Goal: Task Accomplishment & Management: Manage account settings

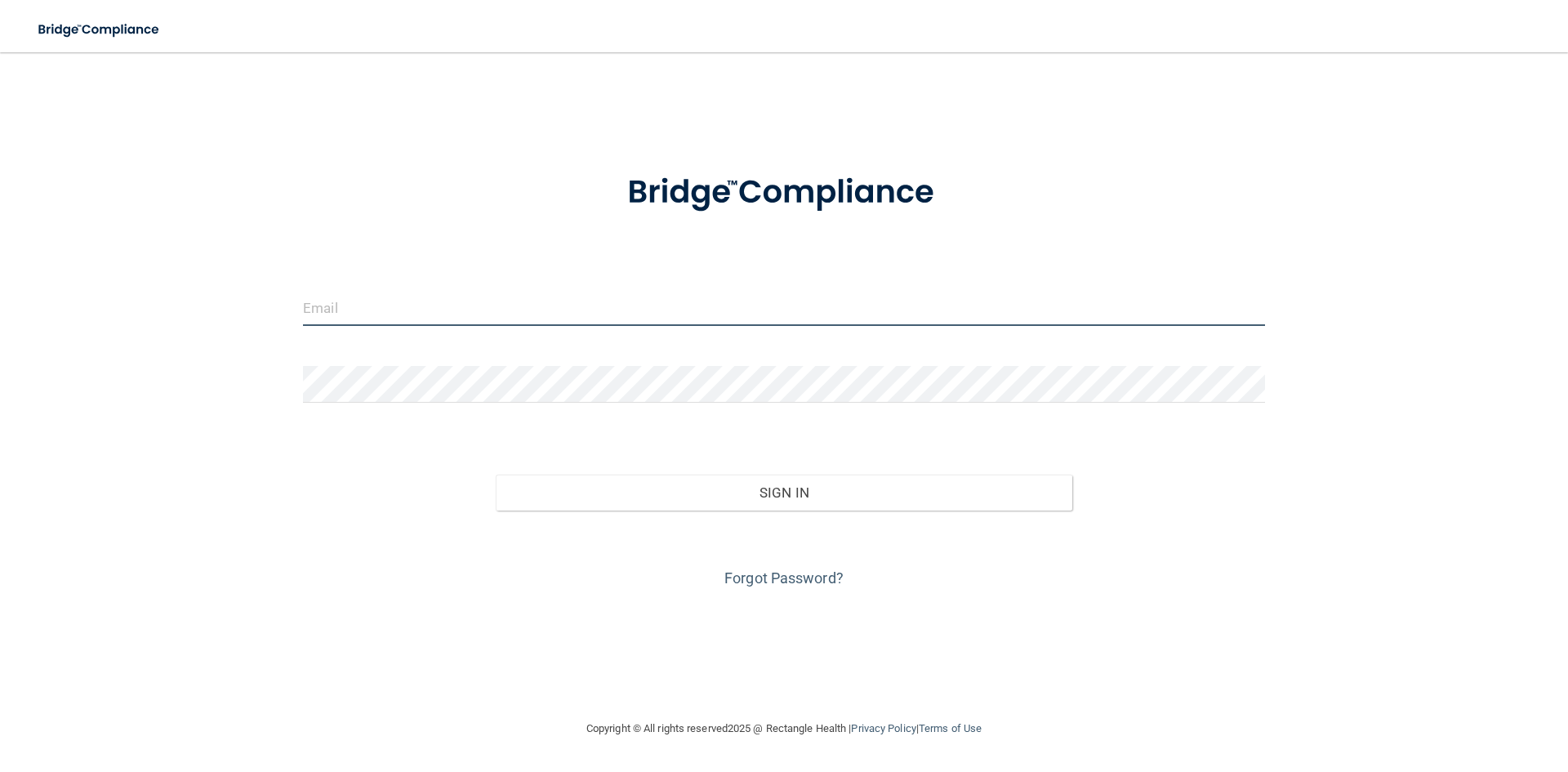
click at [413, 306] on input "email" at bounding box center [784, 307] width 962 height 37
type input "[PERSON_NAME][EMAIL_ADDRESS][DOMAIN_NAME]"
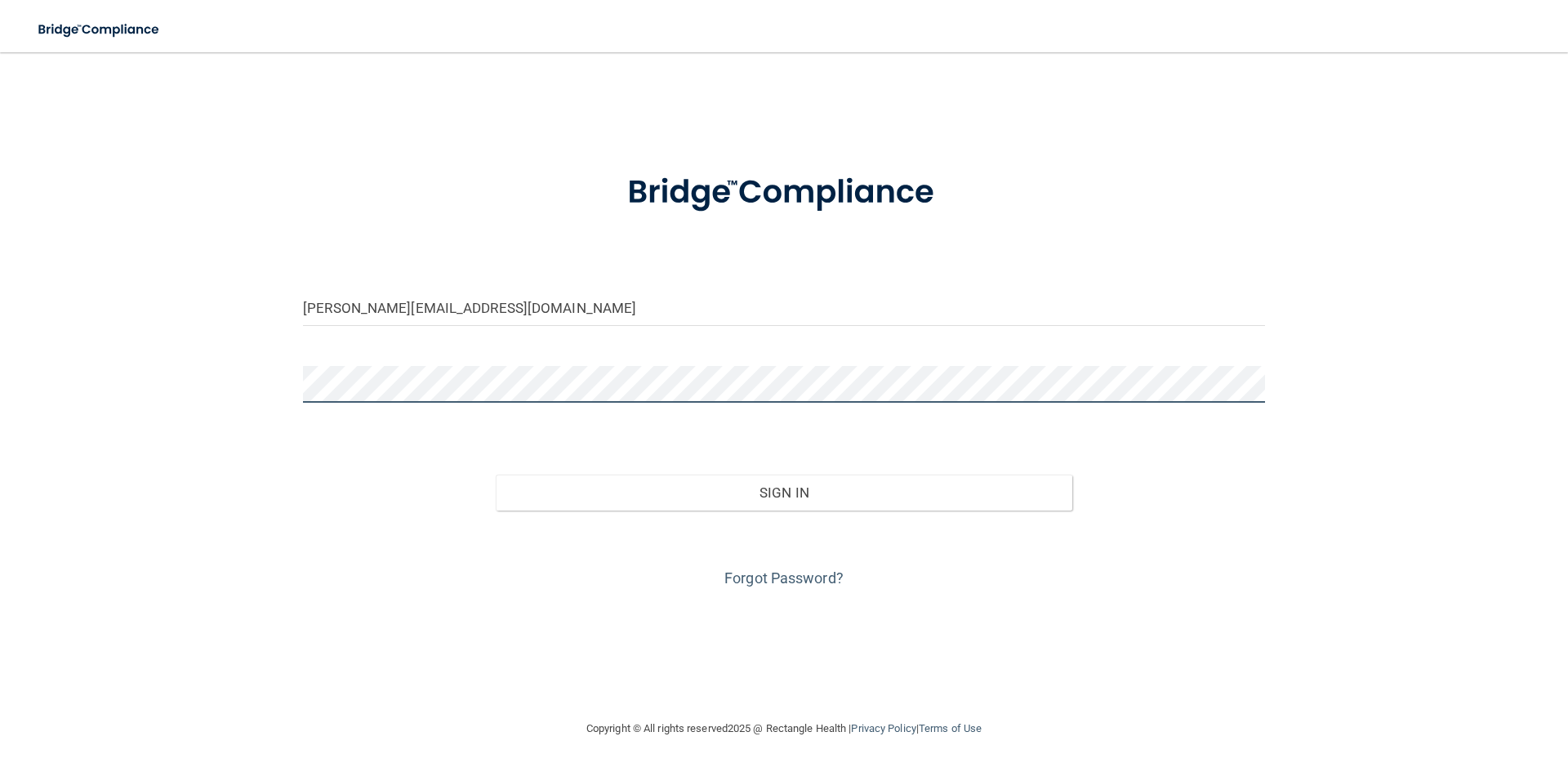
click at [496, 475] on button "Sign In" at bounding box center [784, 492] width 577 height 36
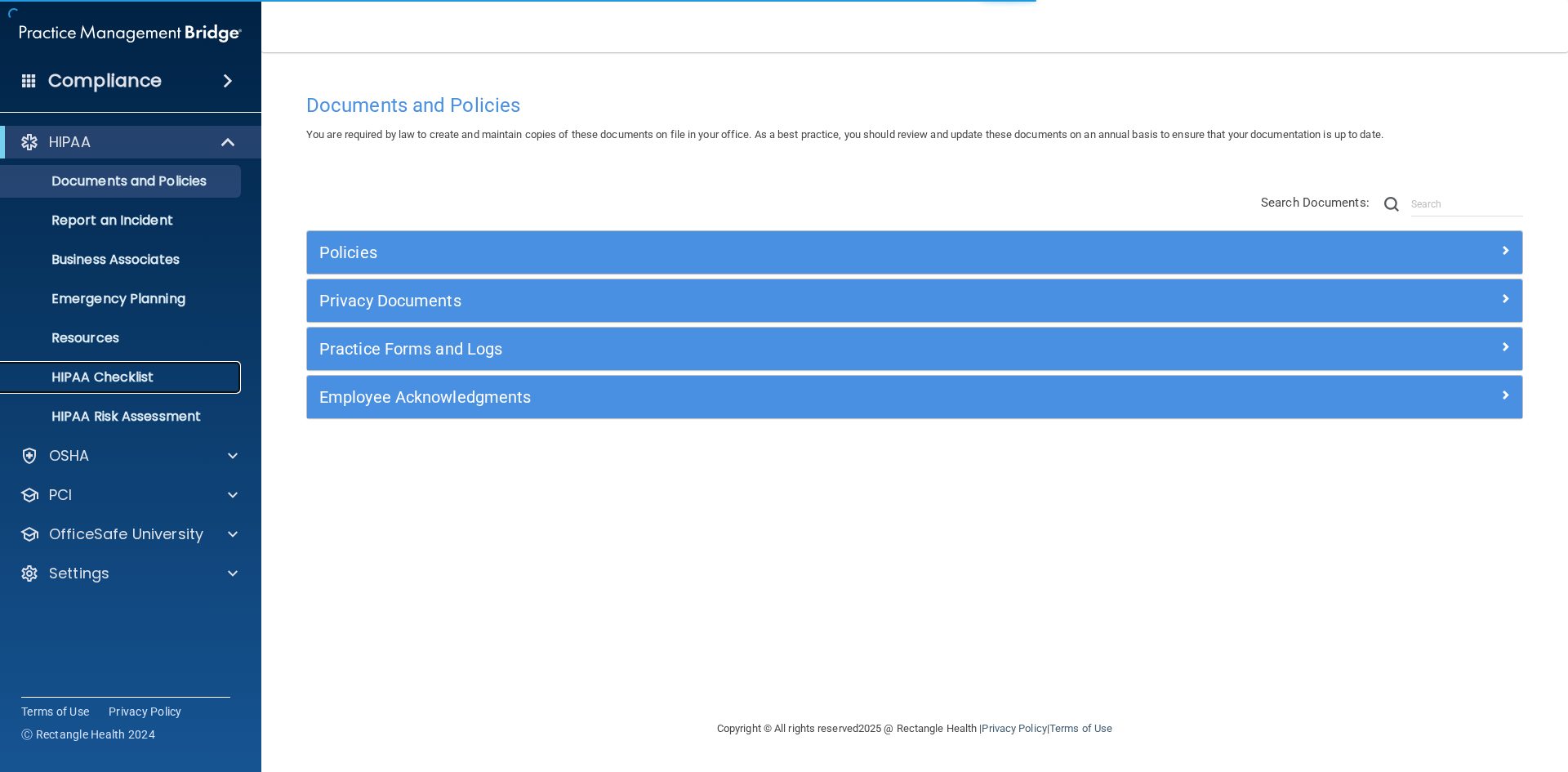
click at [110, 382] on p "HIPAA Checklist" at bounding box center [122, 378] width 223 height 16
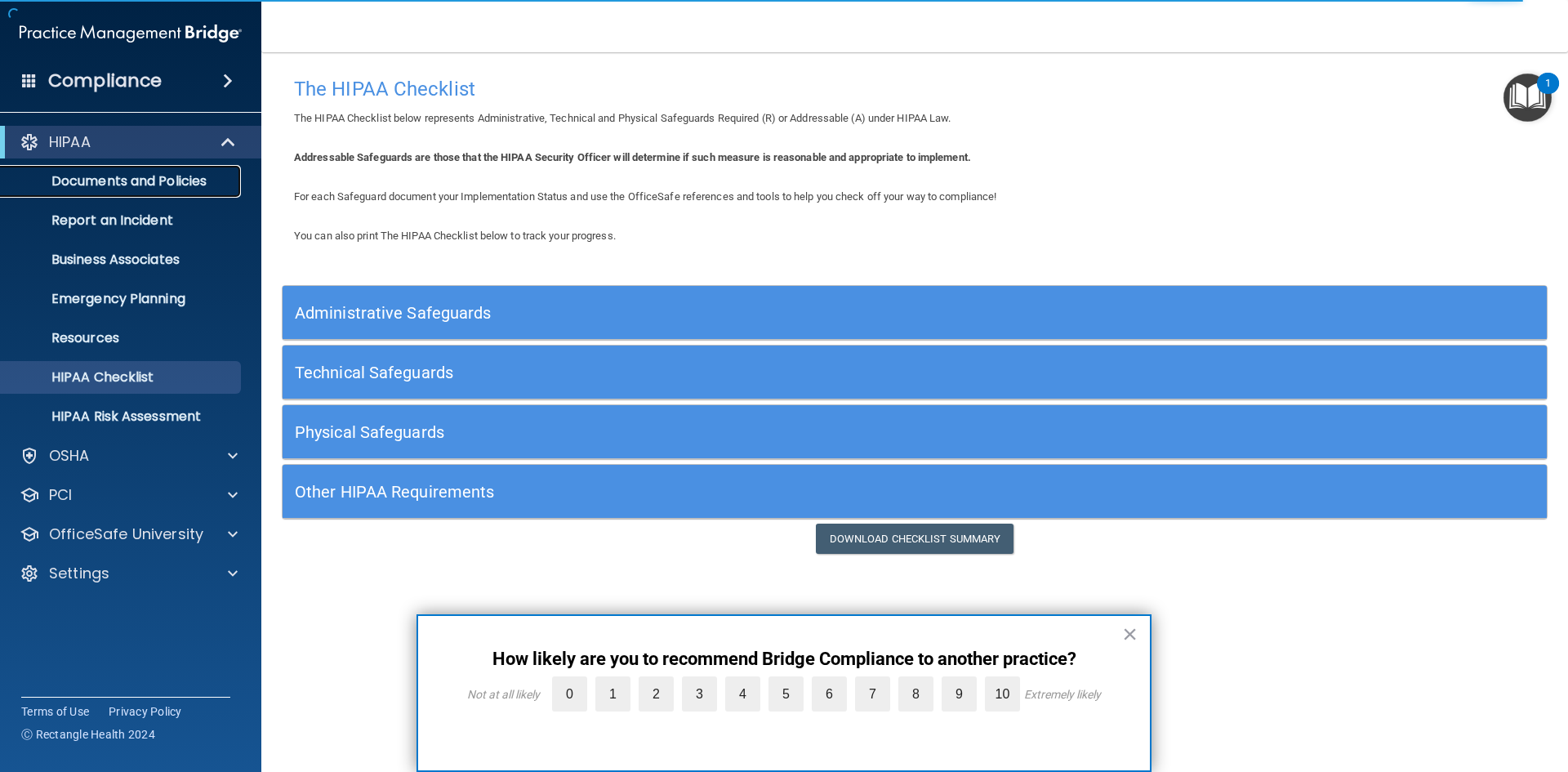
click at [143, 183] on p "Documents and Policies" at bounding box center [122, 181] width 223 height 16
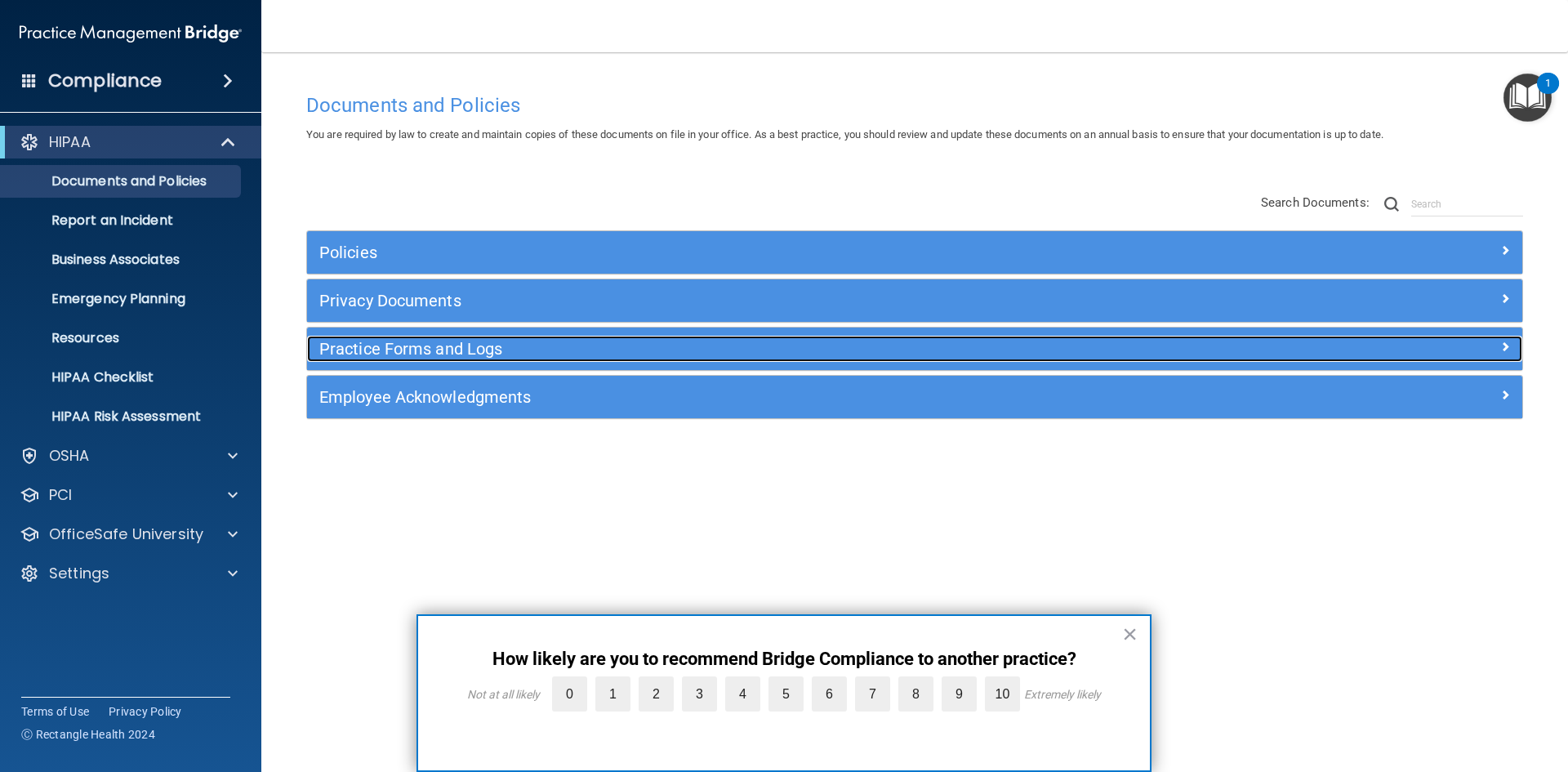
click at [500, 356] on h5 "Practice Forms and Logs" at bounding box center [763, 349] width 887 height 18
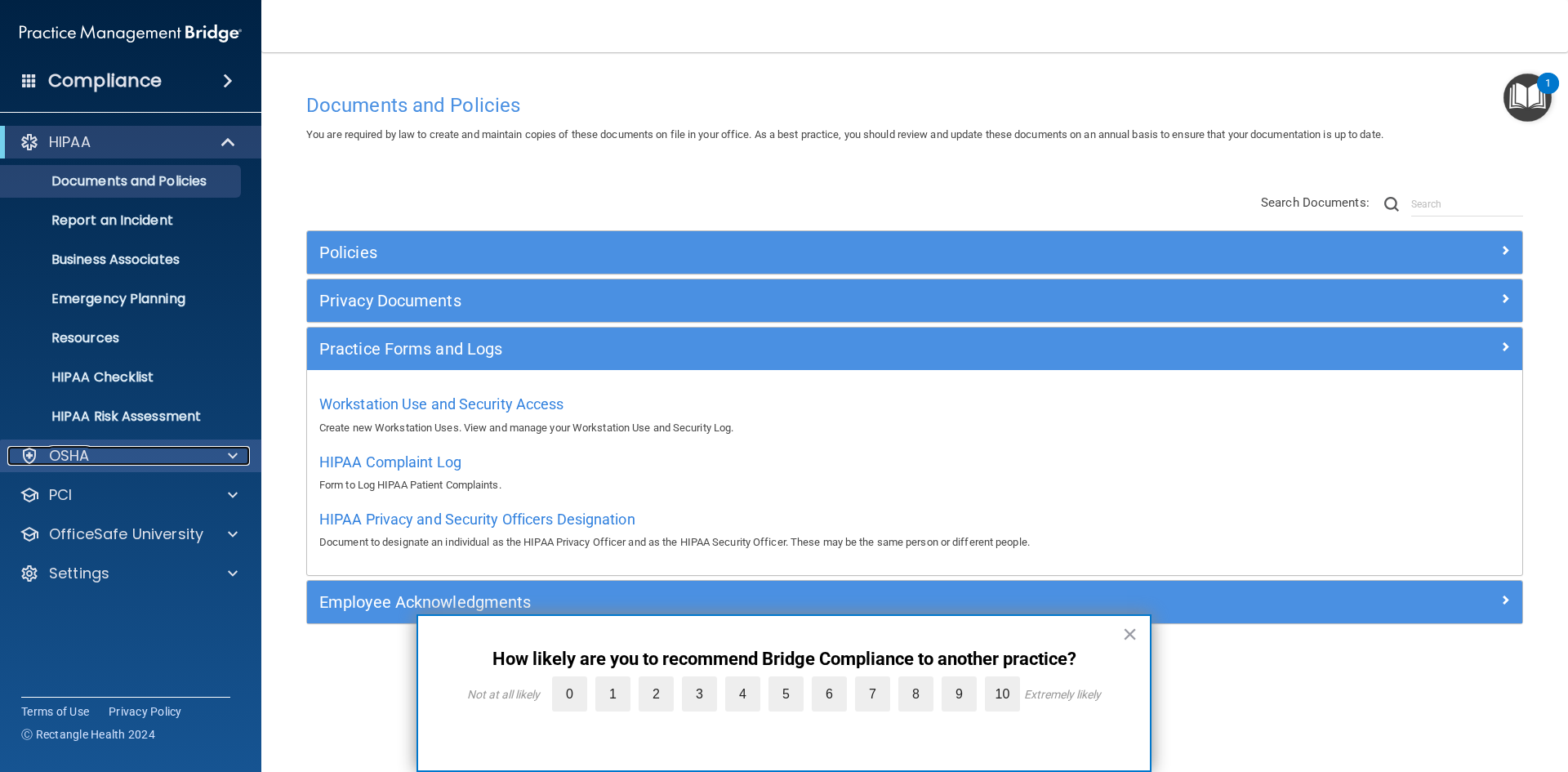
click at [207, 457] on div "OSHA" at bounding box center [108, 456] width 202 height 20
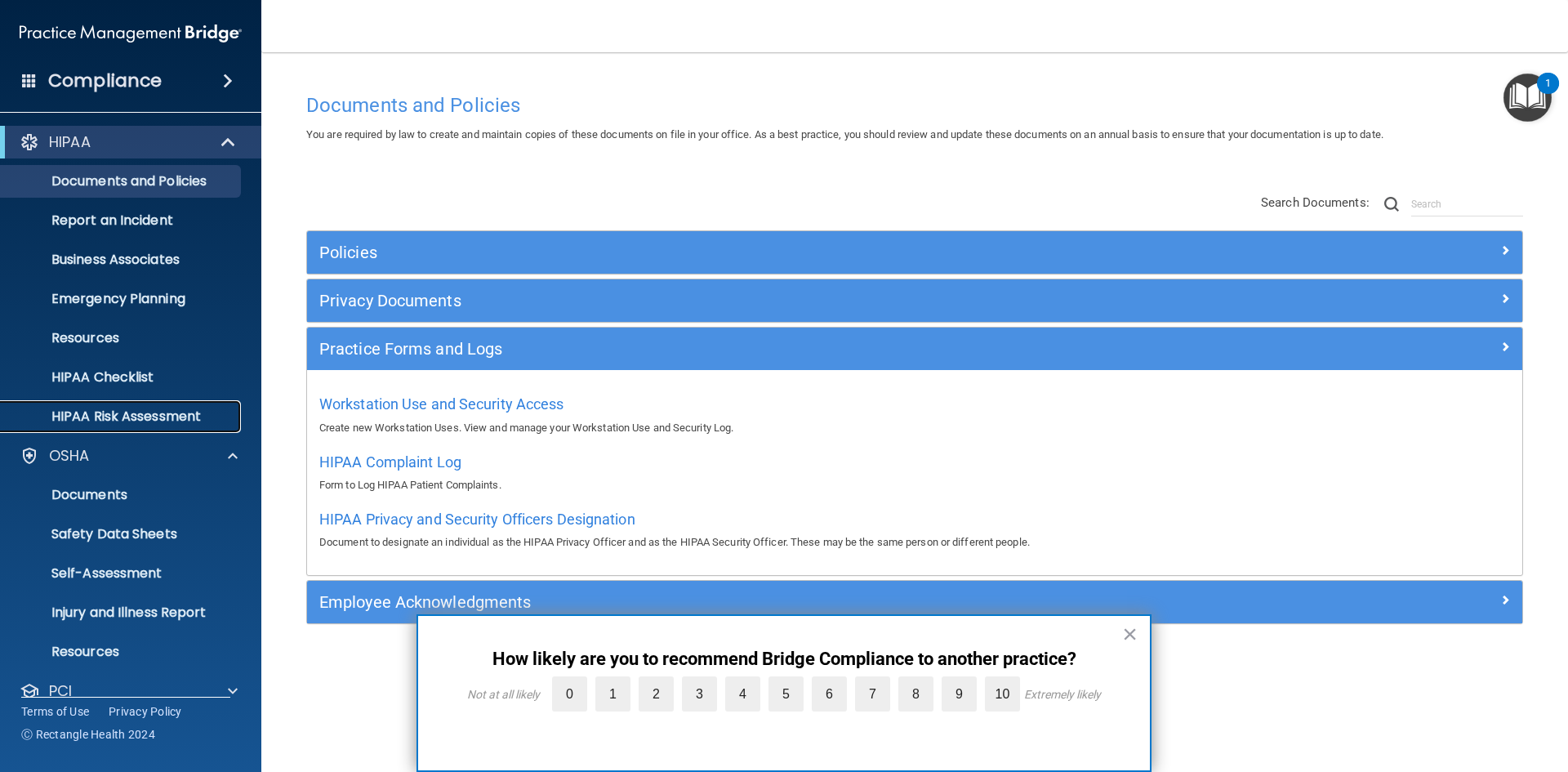
click at [167, 410] on p "HIPAA Risk Assessment" at bounding box center [122, 417] width 223 height 16
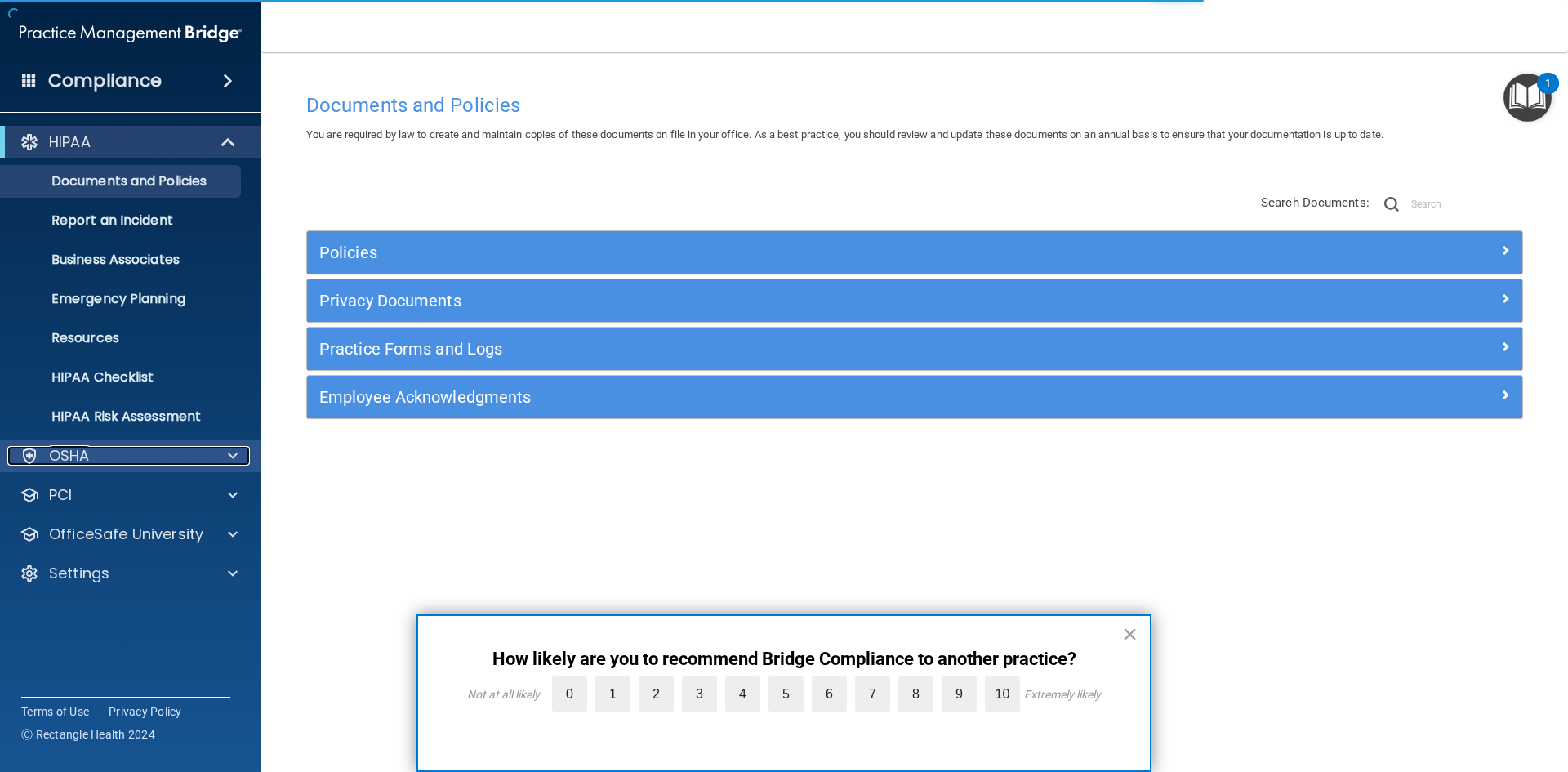
click at [95, 455] on div "OSHA" at bounding box center [108, 456] width 202 height 20
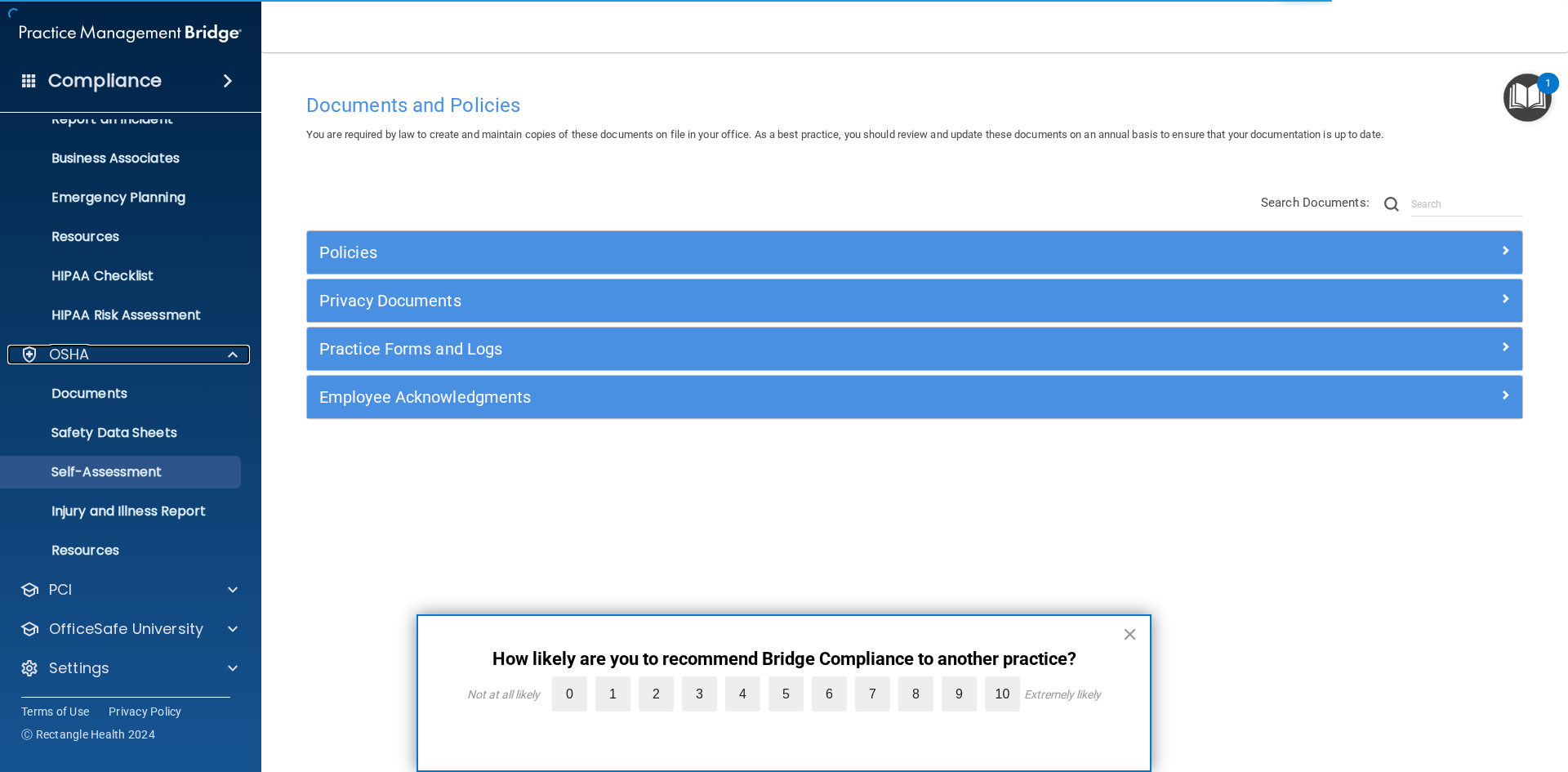
scroll to position [102, 0]
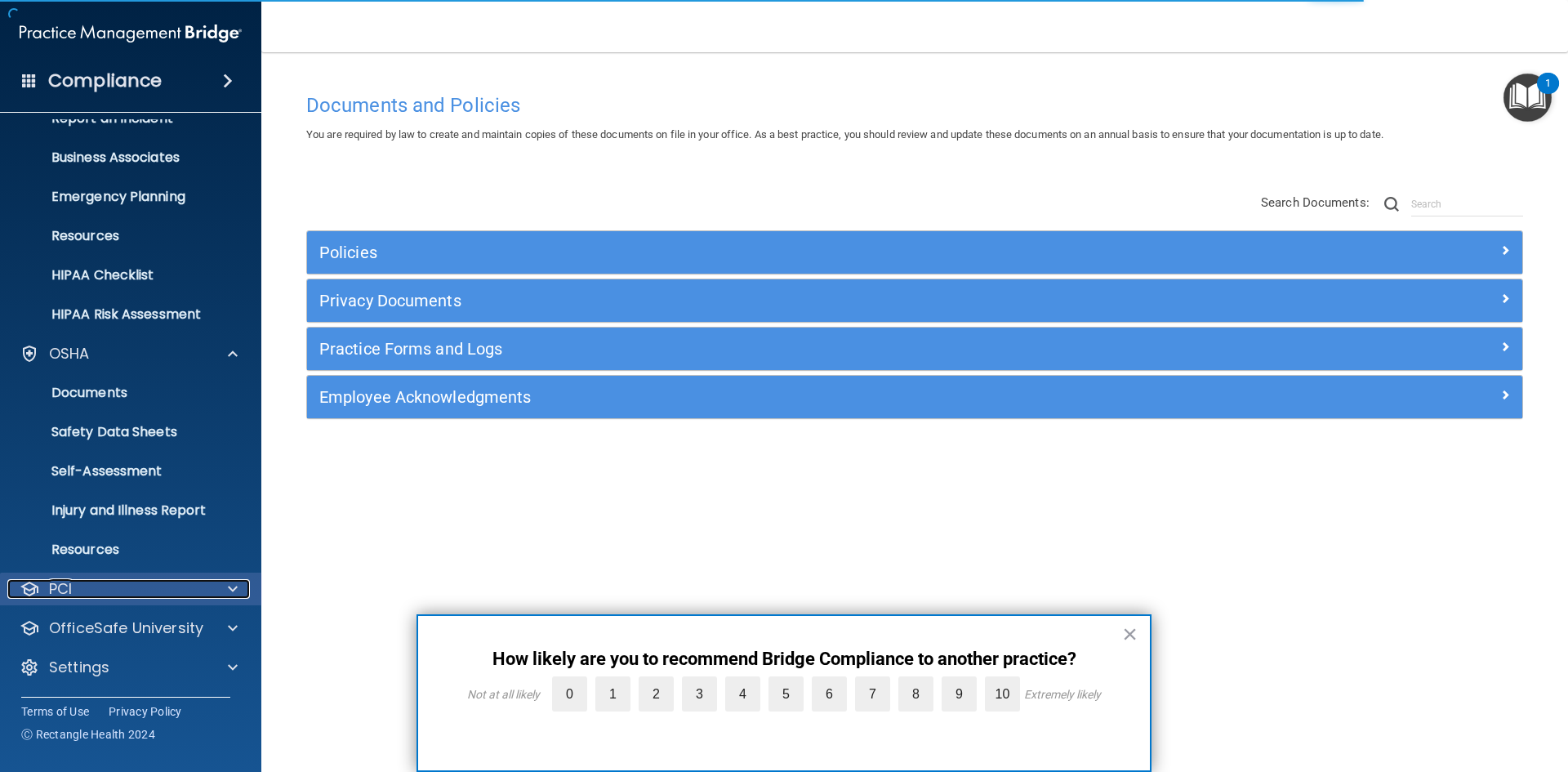
click at [116, 579] on div "PCI" at bounding box center [108, 589] width 202 height 20
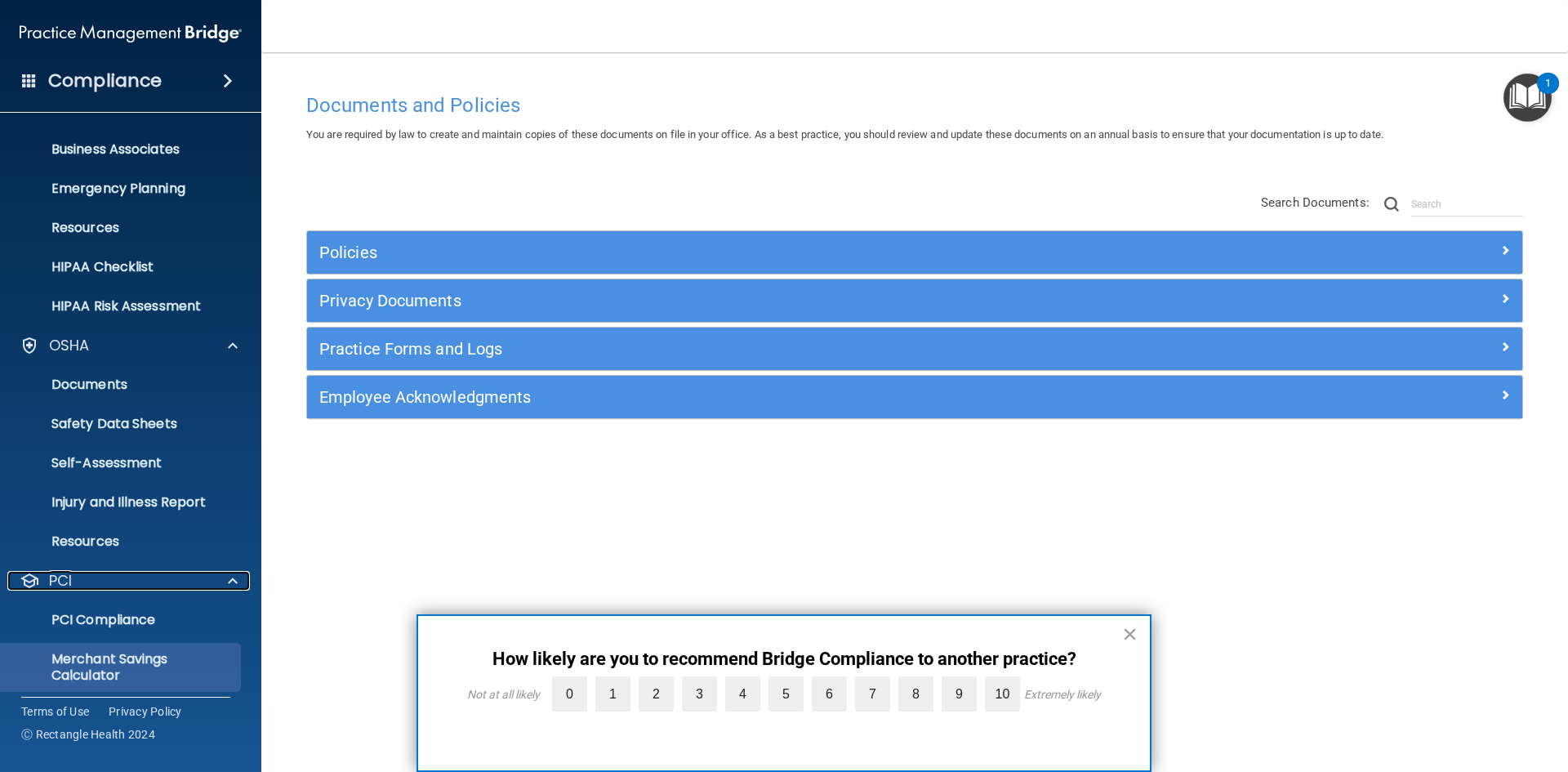
scroll to position [197, 0]
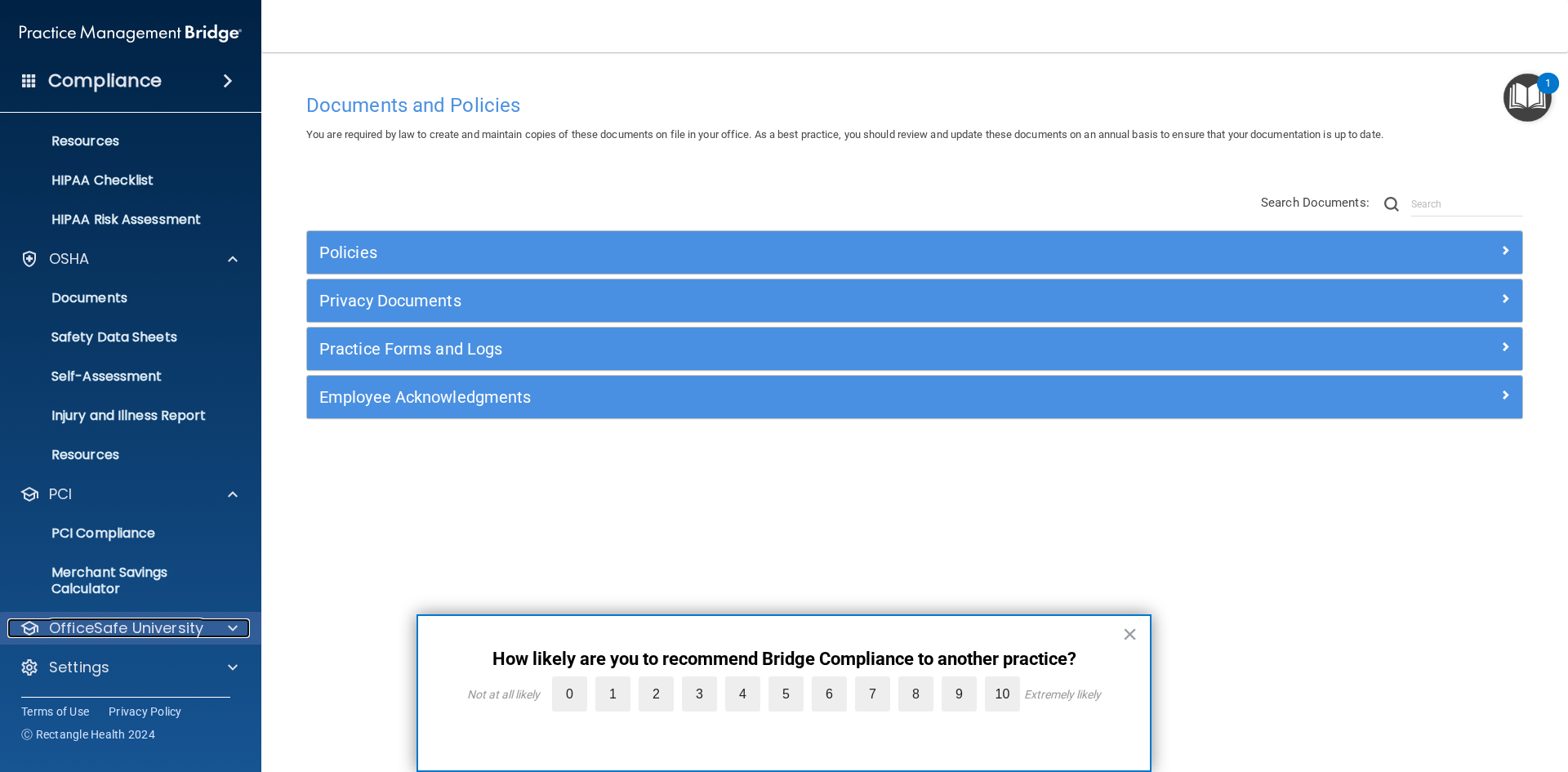
click at [212, 623] on div at bounding box center [231, 628] width 41 height 20
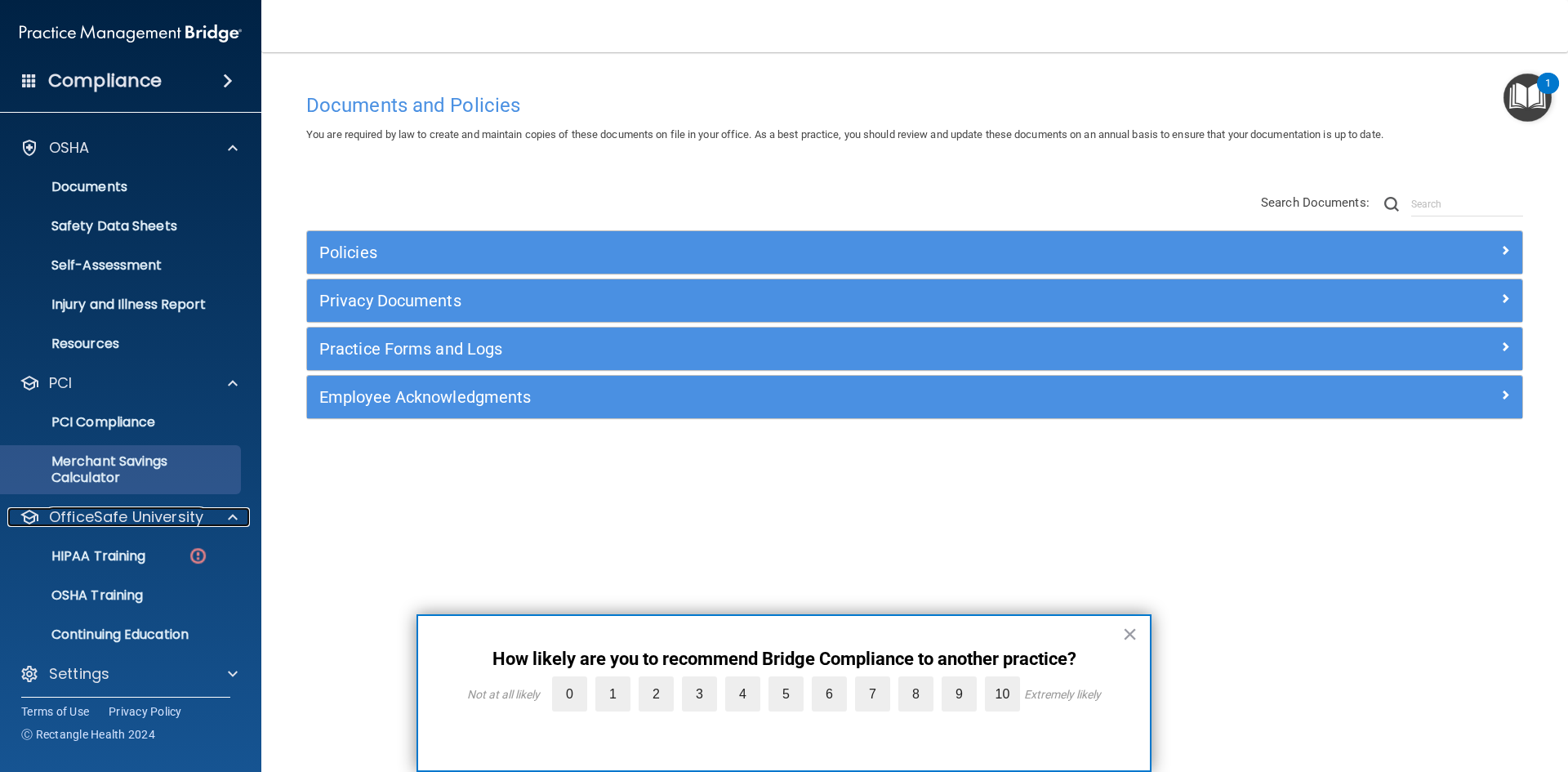
scroll to position [314, 0]
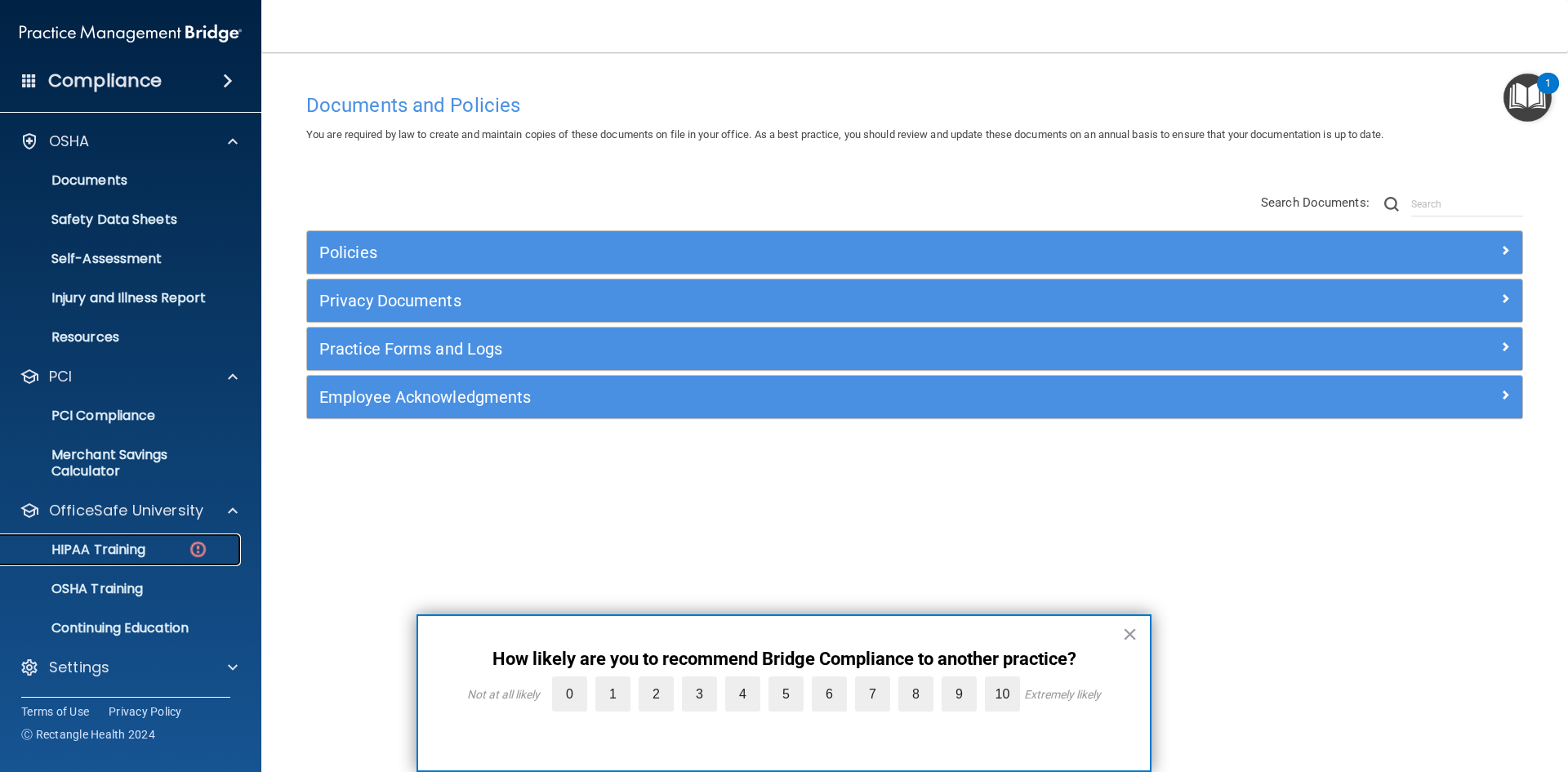
click at [186, 544] on div "HIPAA Training" at bounding box center [122, 549] width 223 height 16
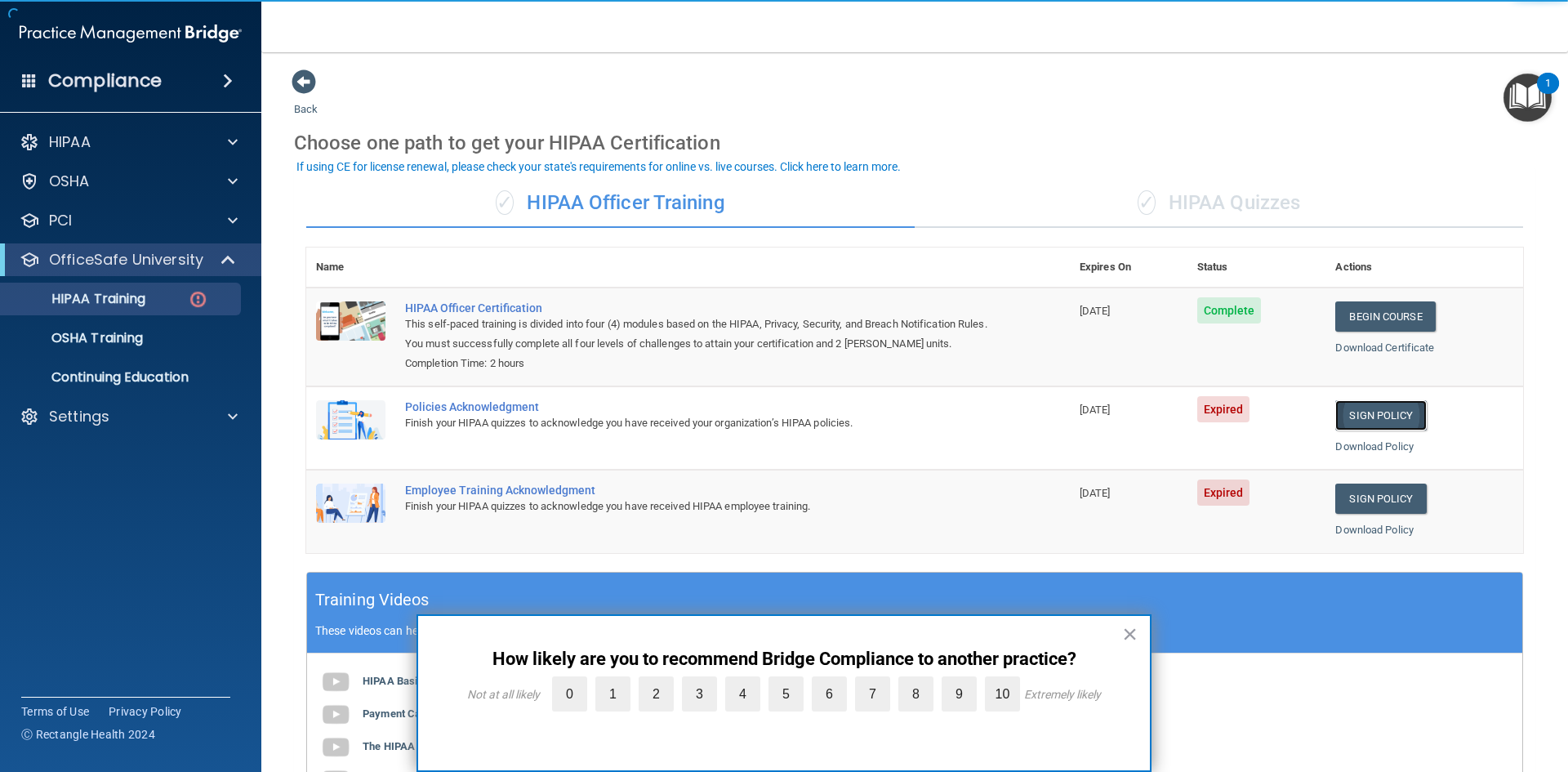
click at [1357, 418] on link "Sign Policy" at bounding box center [1381, 415] width 91 height 30
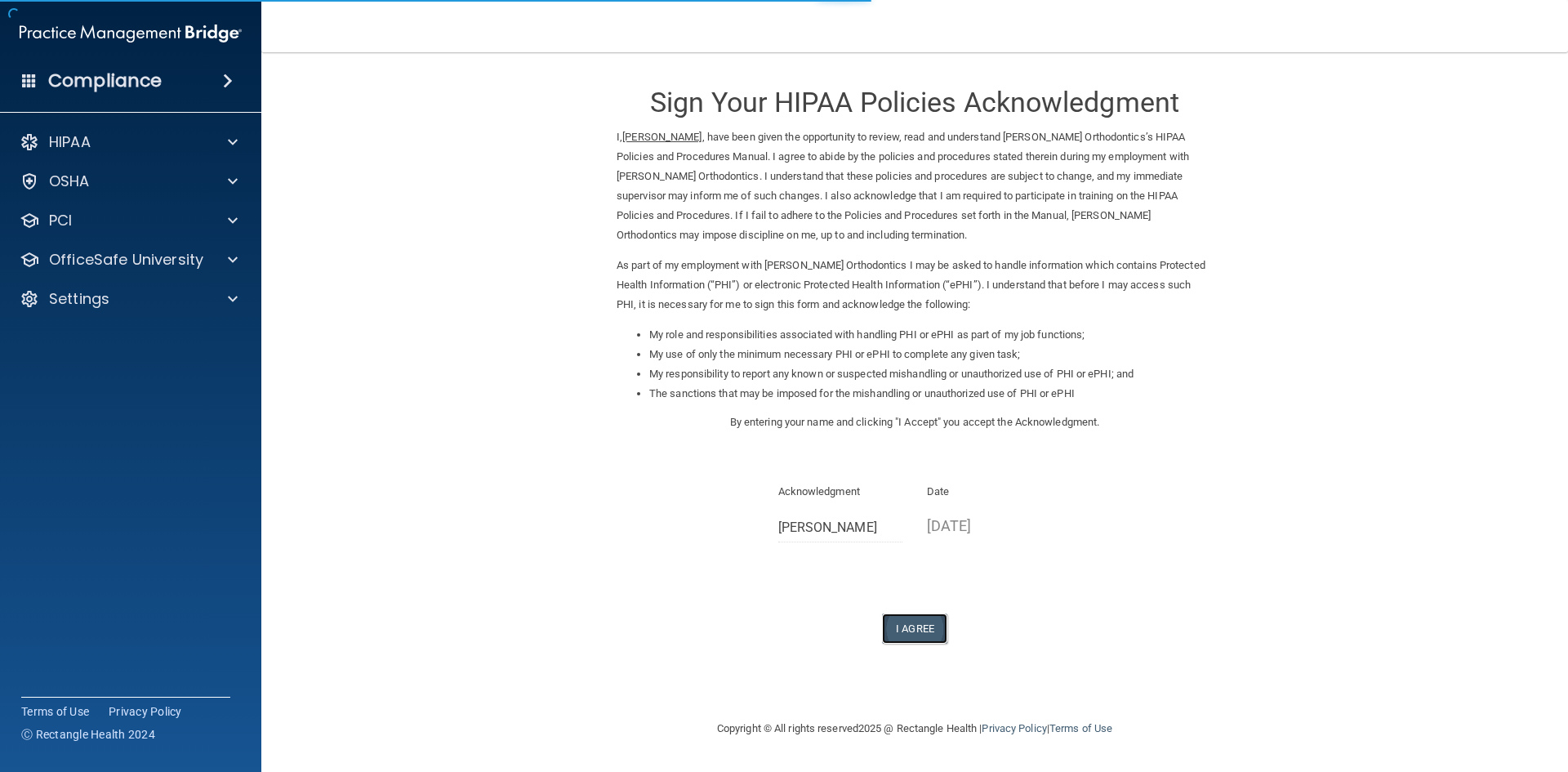
click at [928, 629] on button "I Agree" at bounding box center [914, 629] width 65 height 30
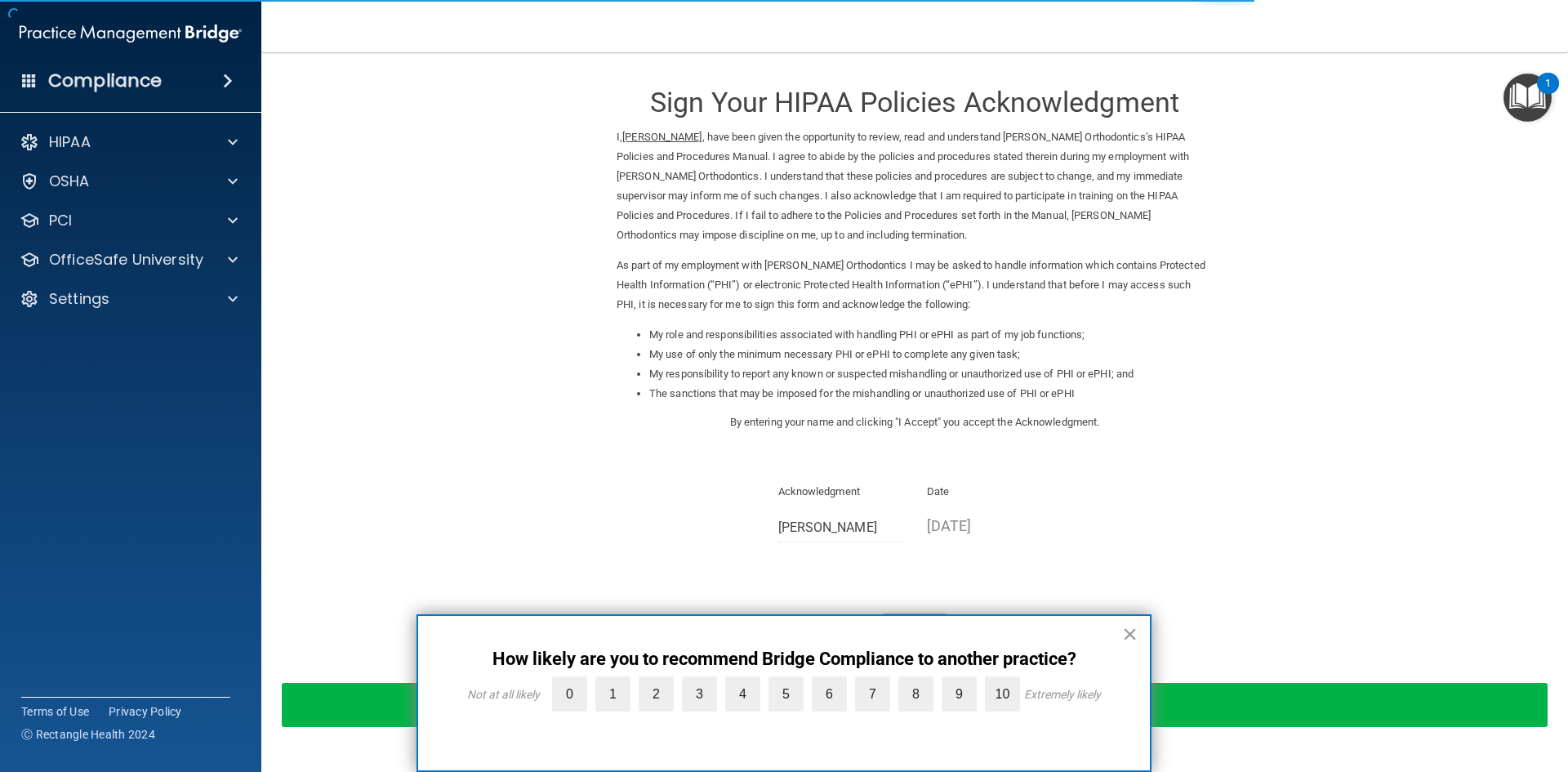
click at [1130, 637] on button "×" at bounding box center [1129, 633] width 15 height 26
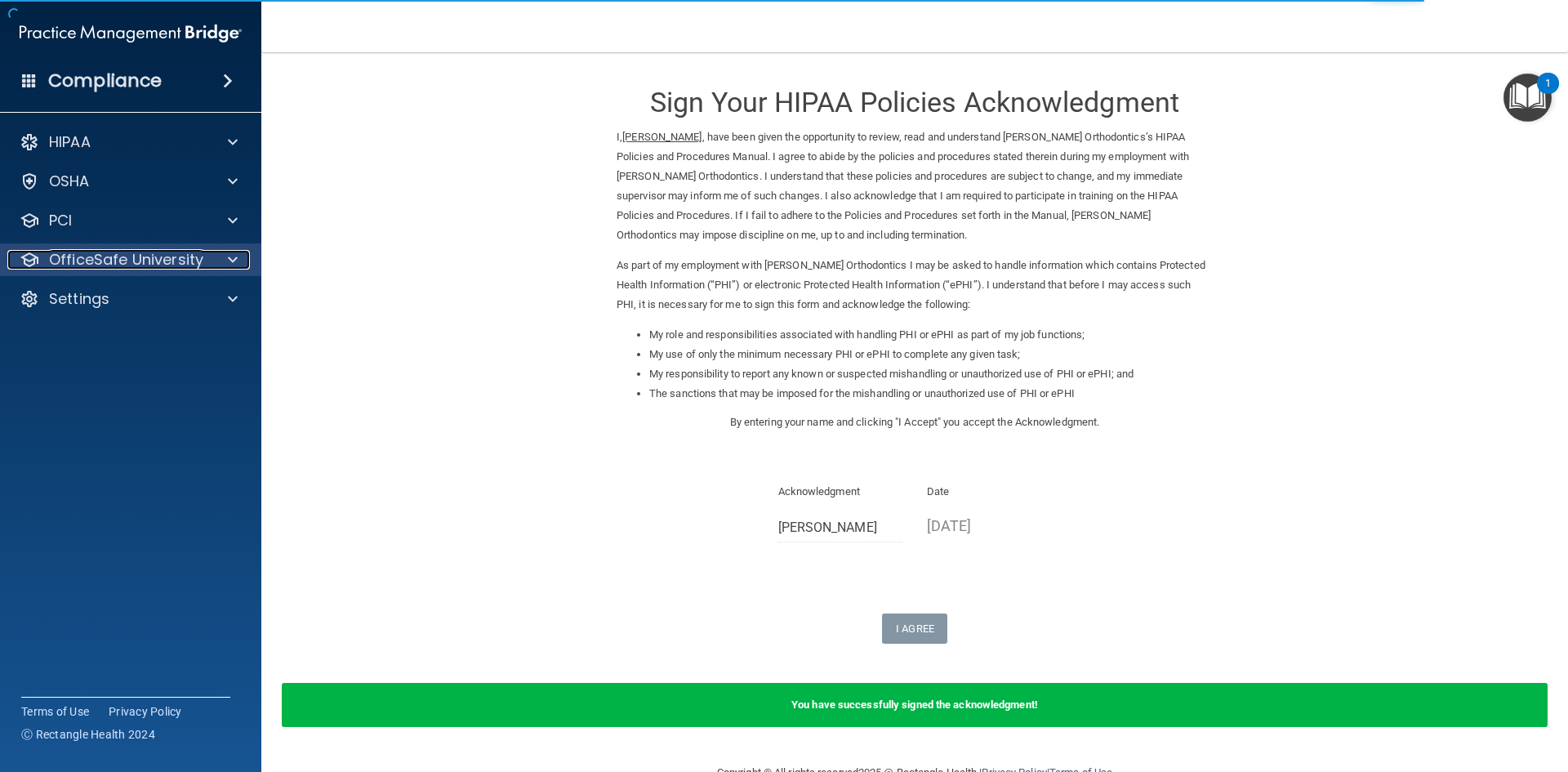
click at [226, 267] on div at bounding box center [231, 260] width 41 height 20
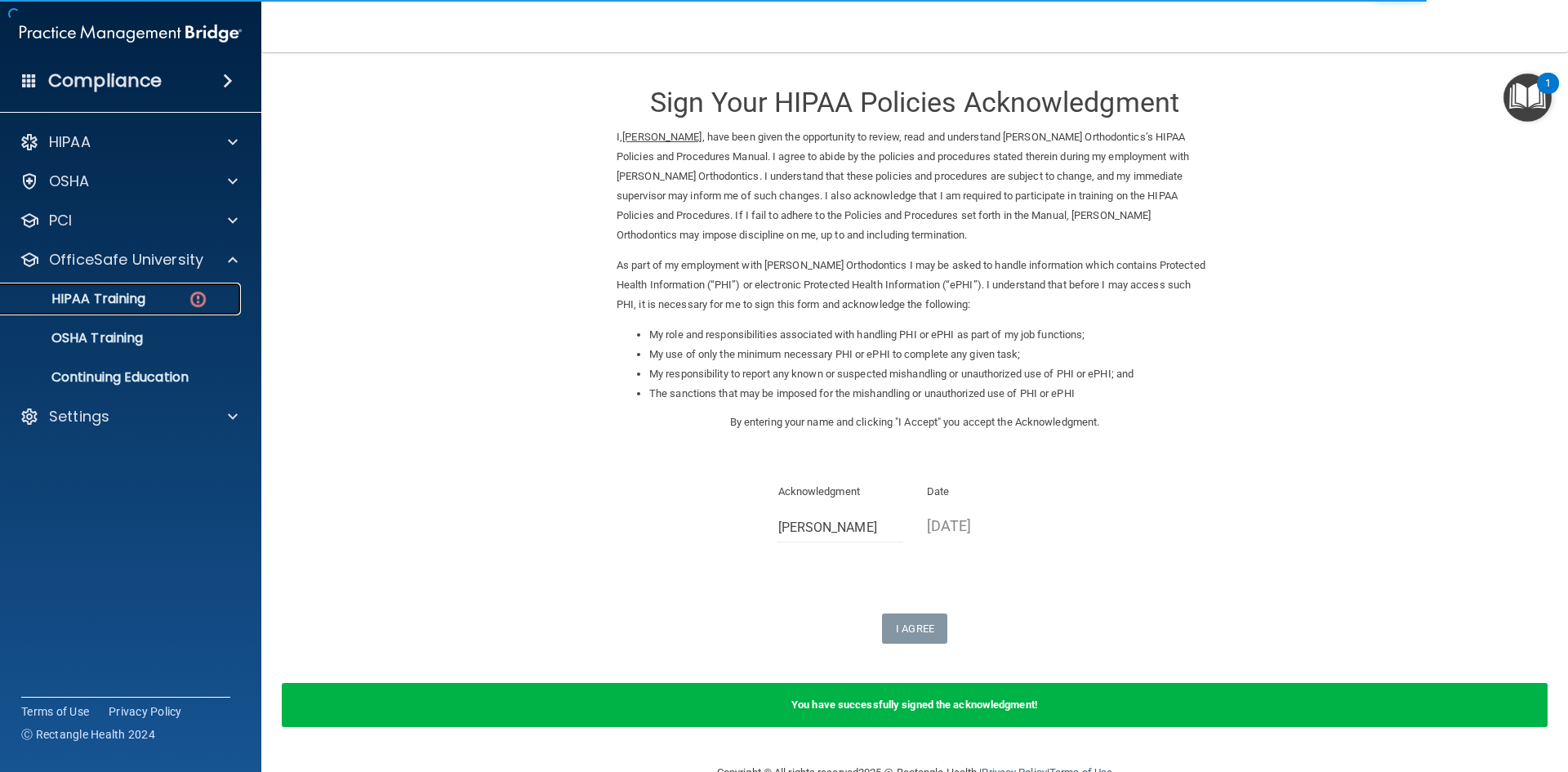
click at [179, 302] on div "HIPAA Training" at bounding box center [122, 299] width 223 height 16
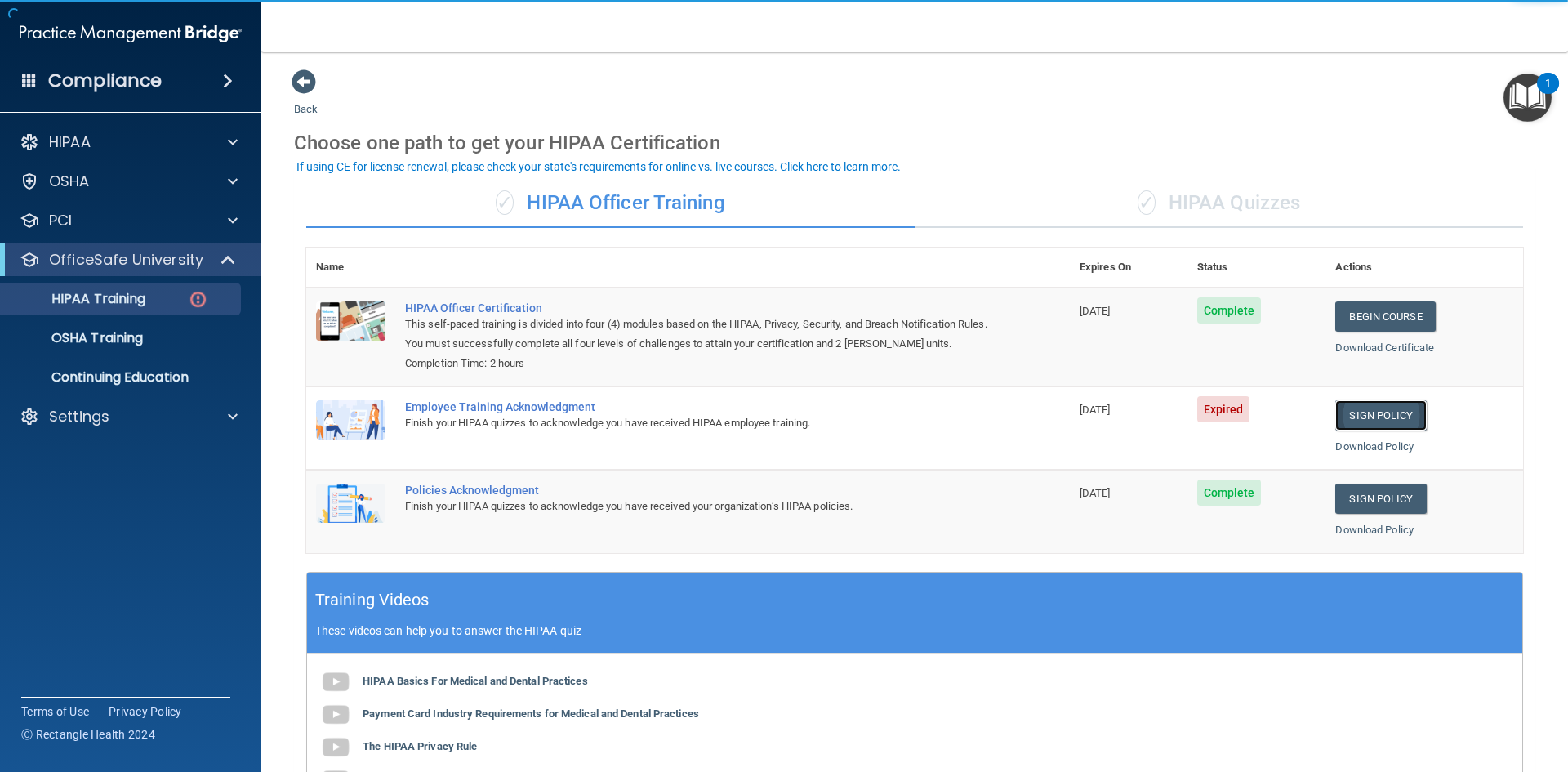
click at [1366, 410] on link "Sign Policy" at bounding box center [1381, 415] width 91 height 30
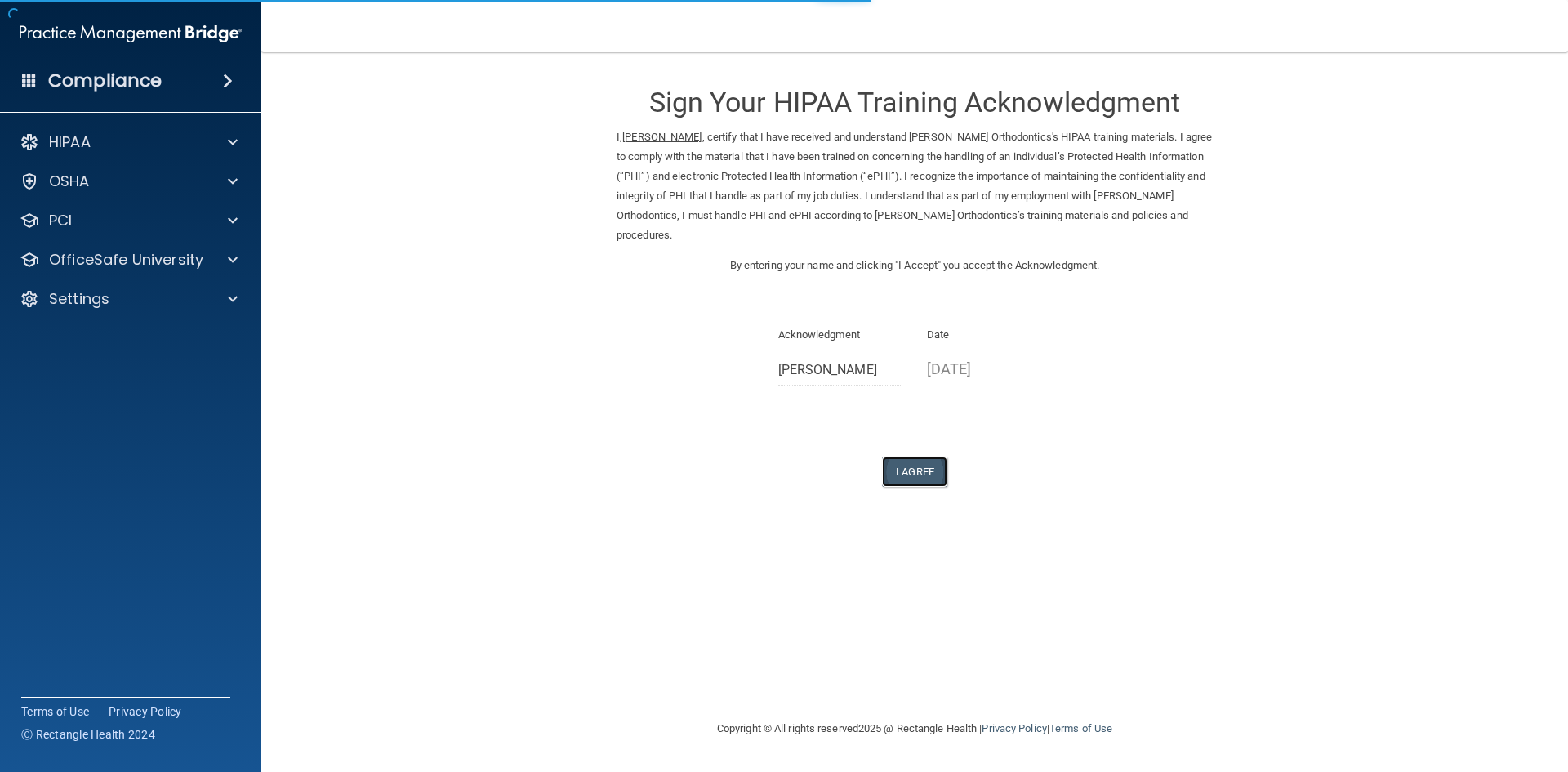
click at [895, 480] on button "I Agree" at bounding box center [914, 472] width 65 height 30
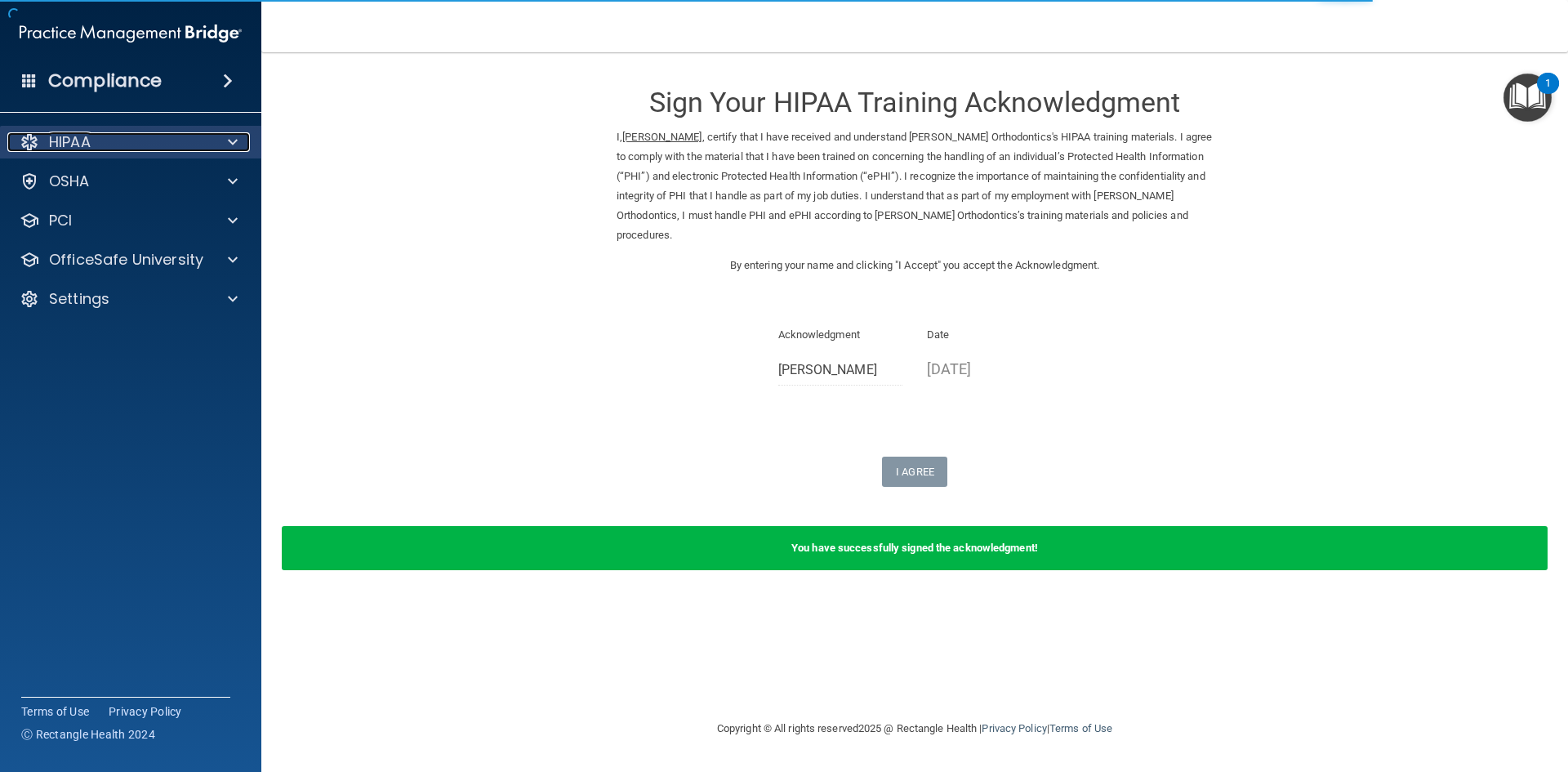
click at [240, 136] on div at bounding box center [231, 142] width 41 height 20
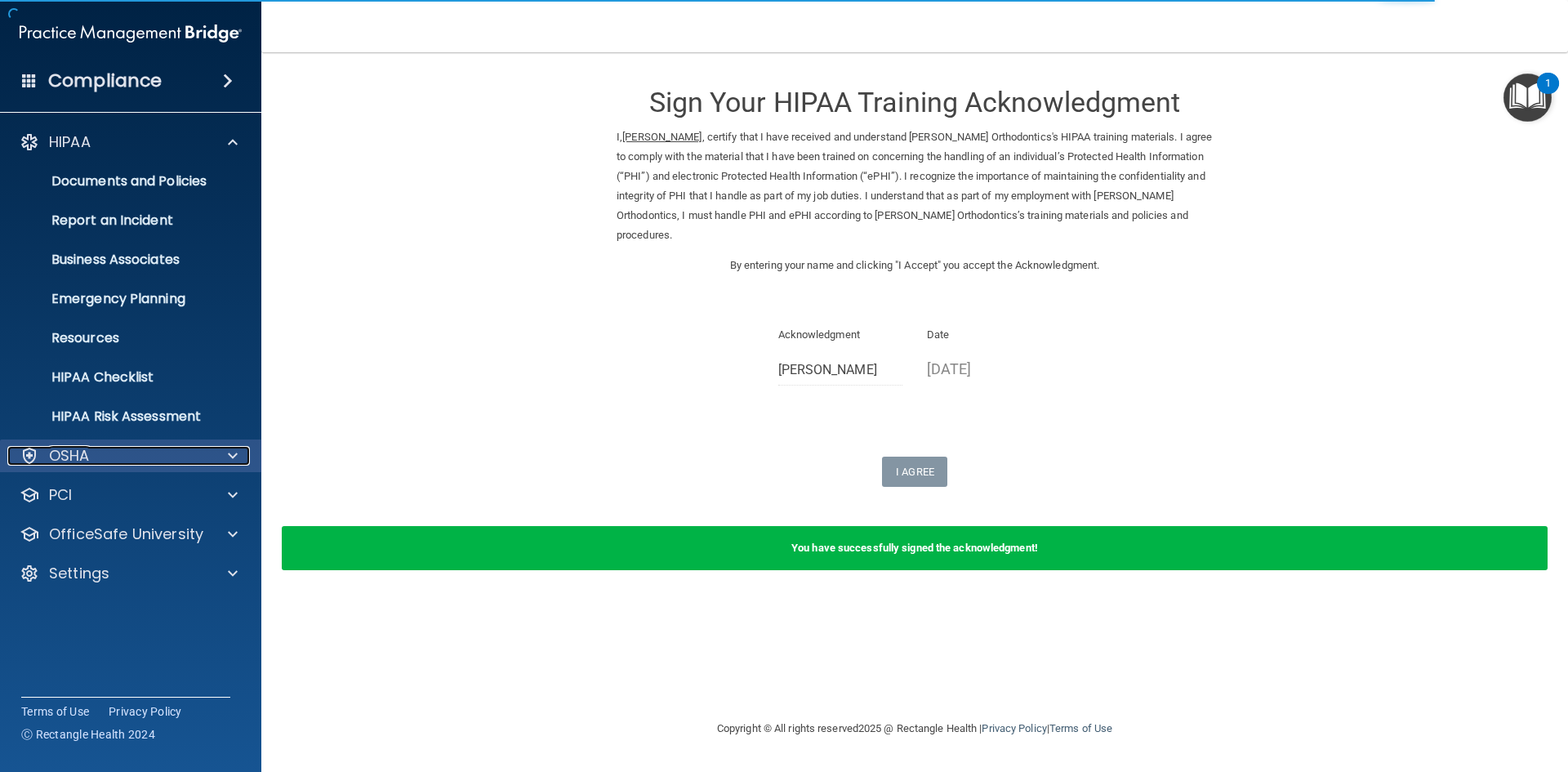
click at [232, 453] on span at bounding box center [232, 456] width 10 height 20
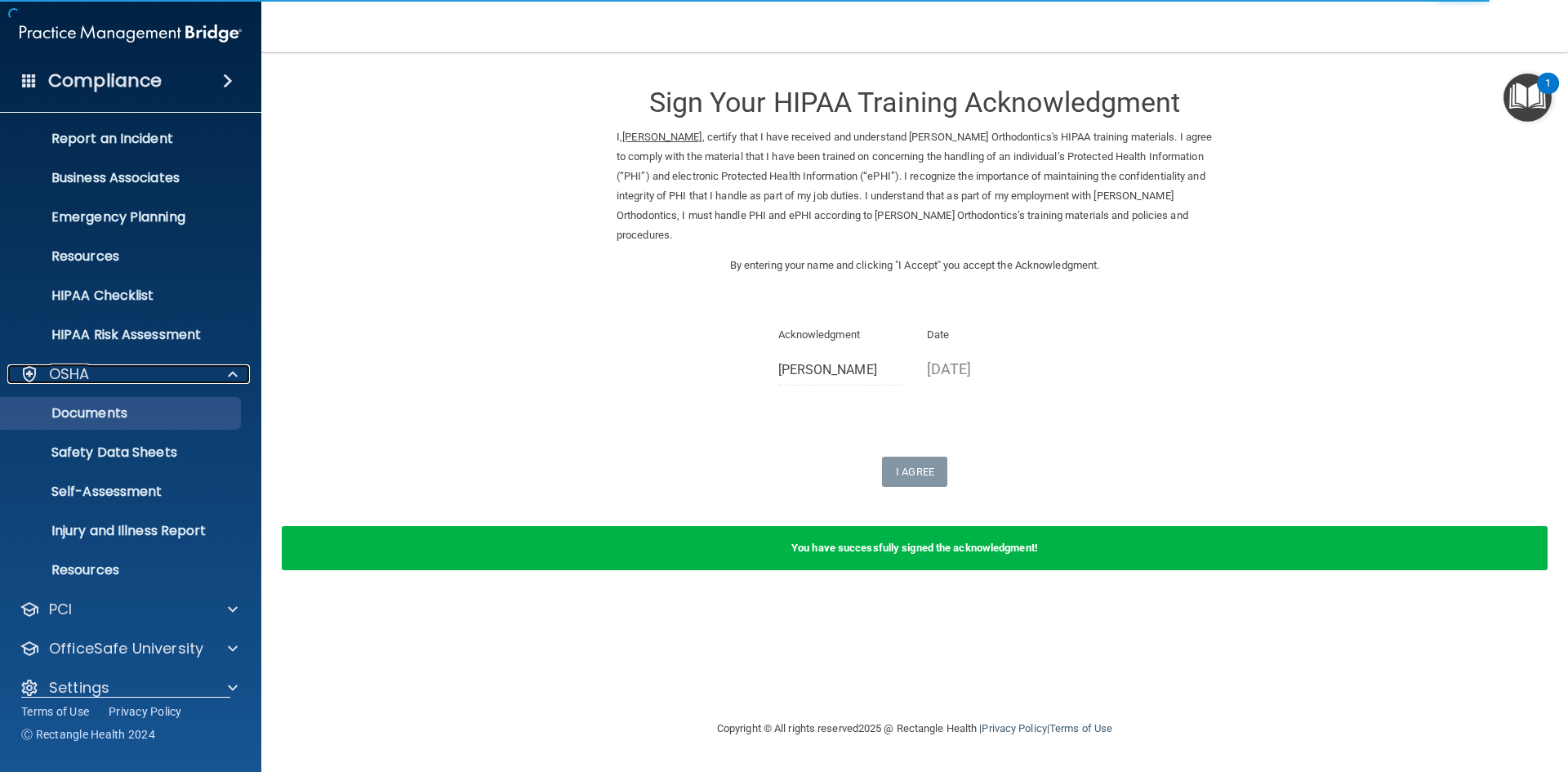
scroll to position [102, 0]
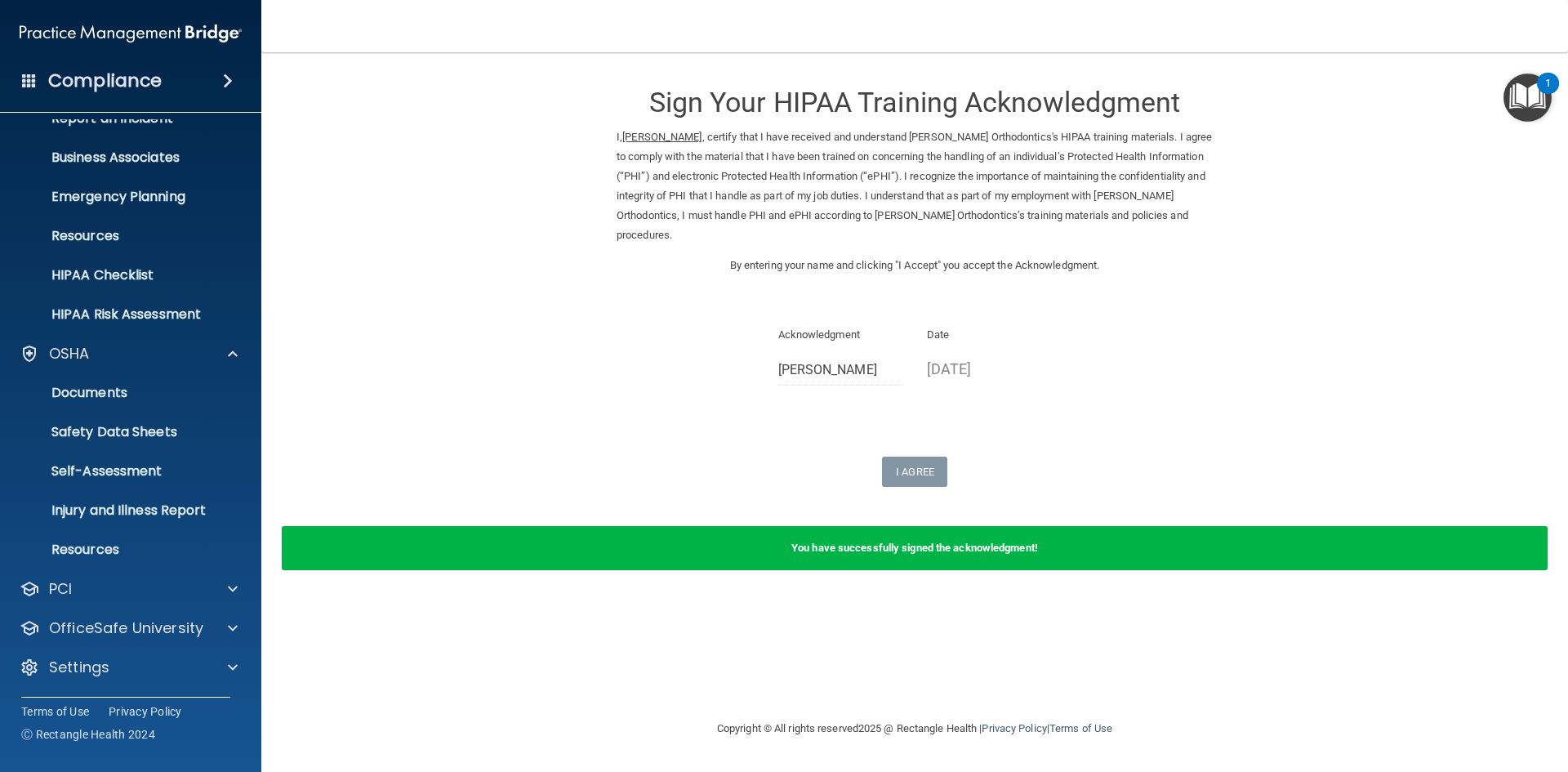
click at [459, 360] on form "Sign Your HIPAA Training Acknowledgment I, Tracy Quizon , certify that I have r…" at bounding box center [914, 329] width 1241 height 521
